Goal: Task Accomplishment & Management: Manage account settings

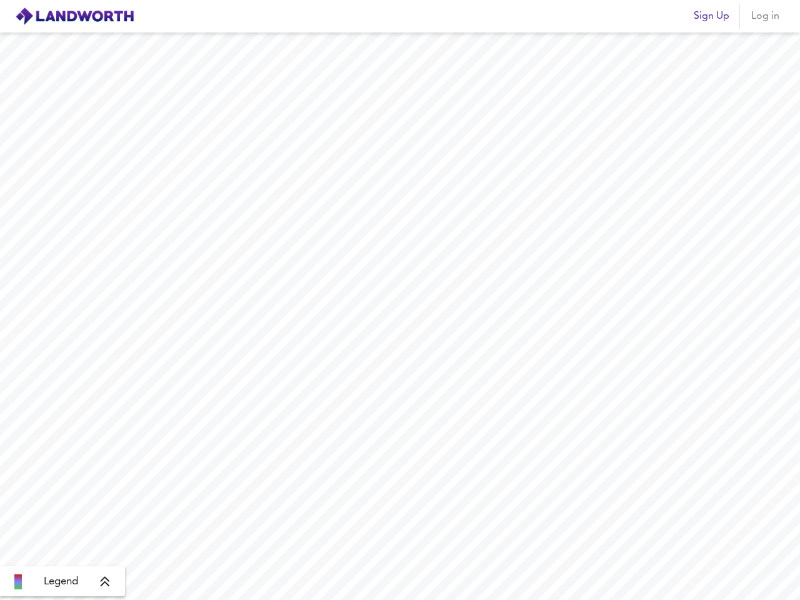
click at [74, 16] on img at bounding box center [74, 16] width 119 height 19
click at [711, 16] on span "Sign Up" at bounding box center [712, 17] width 36 height 18
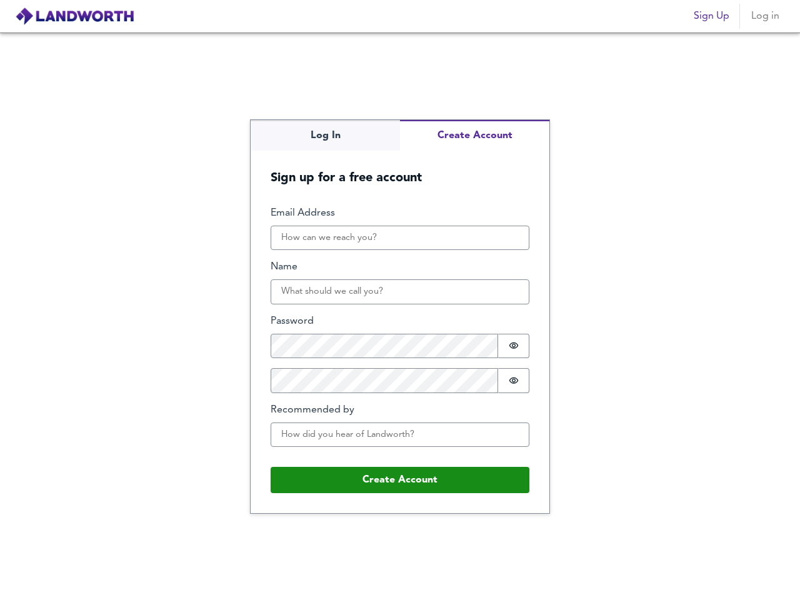
click at [765, 16] on span "Log in" at bounding box center [765, 17] width 30 height 18
click at [63, 582] on div "Log In Create Account Sign up for a free account Email Address Name Password Pa…" at bounding box center [400, 317] width 800 height 568
